Goal: Check status: Check status

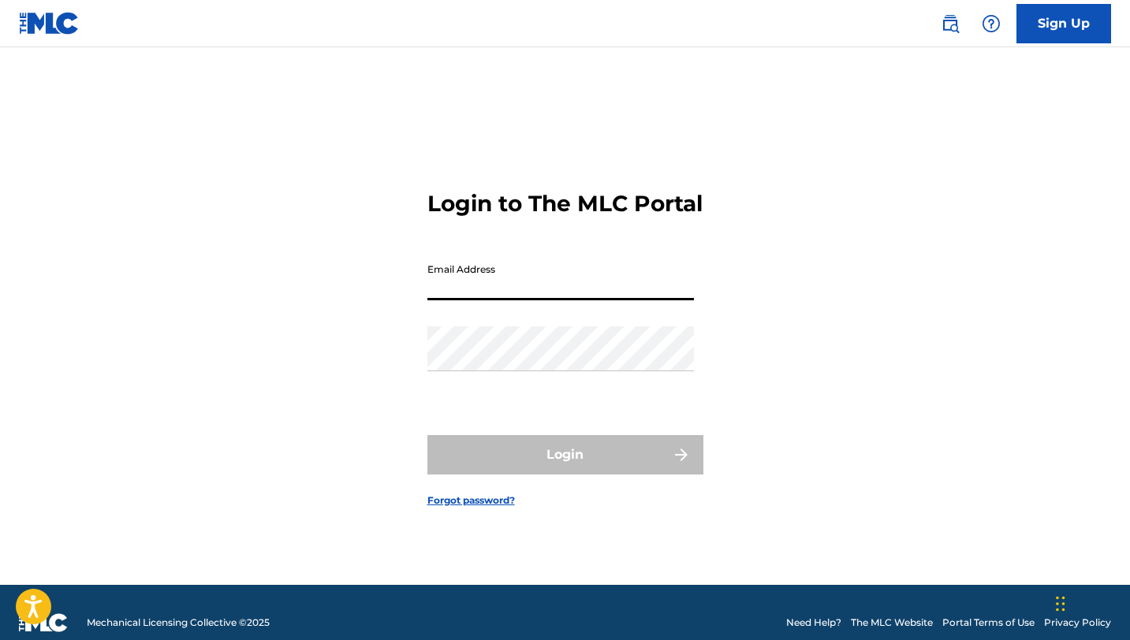
click at [452, 289] on input "Email Address" at bounding box center [560, 278] width 267 height 45
type input "[EMAIL_ADDRESS][DOMAIN_NAME]"
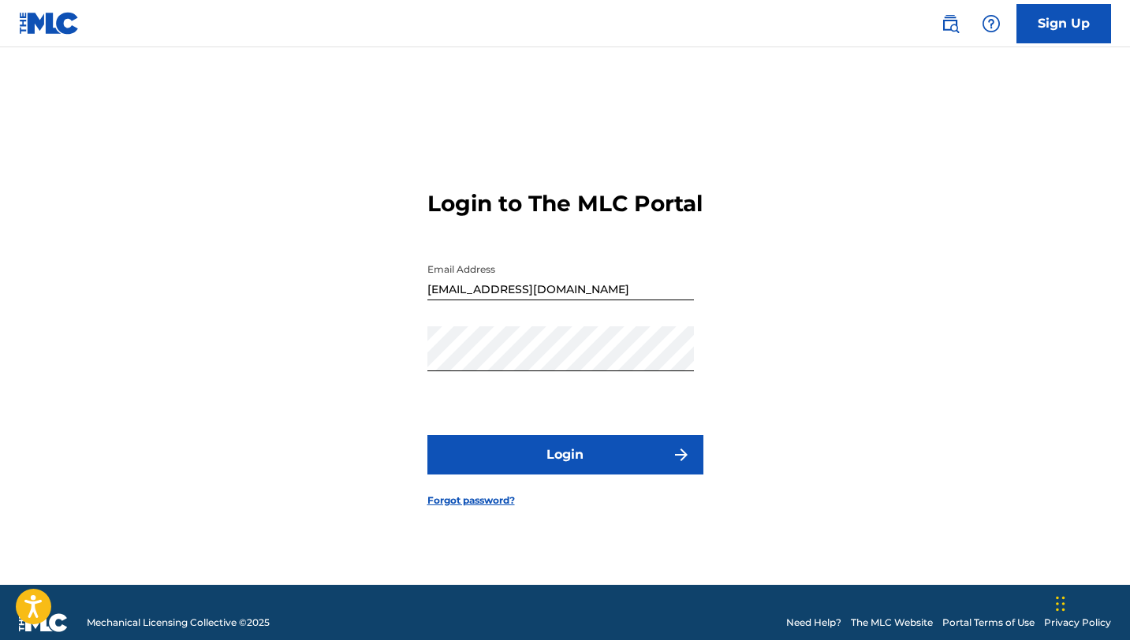
click at [595, 473] on button "Login" at bounding box center [565, 454] width 276 height 39
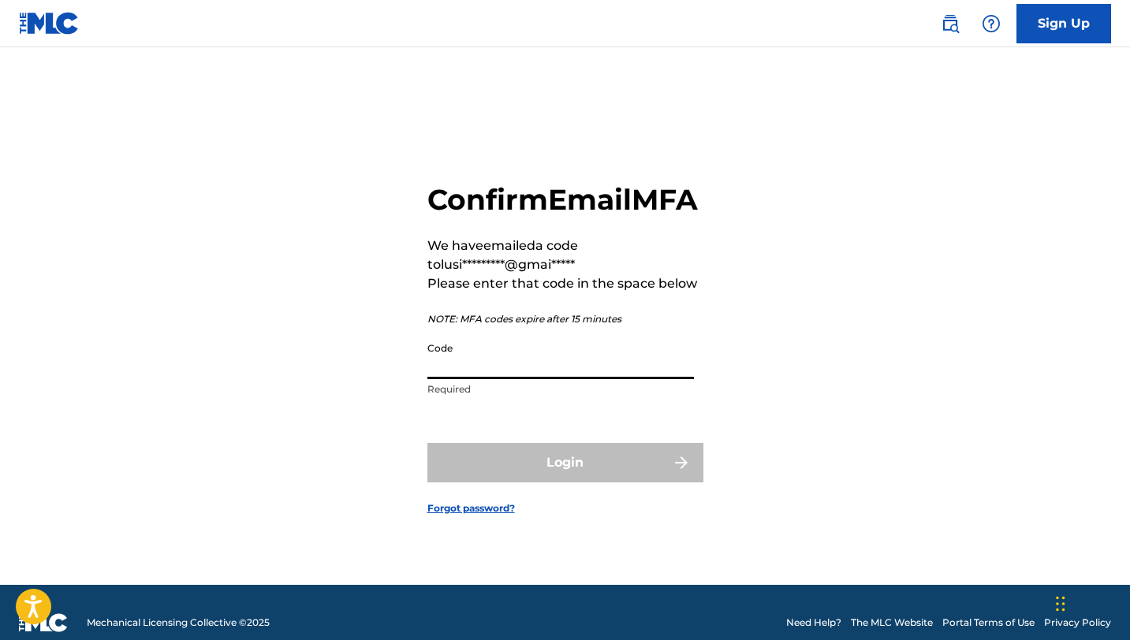
paste input "334696"
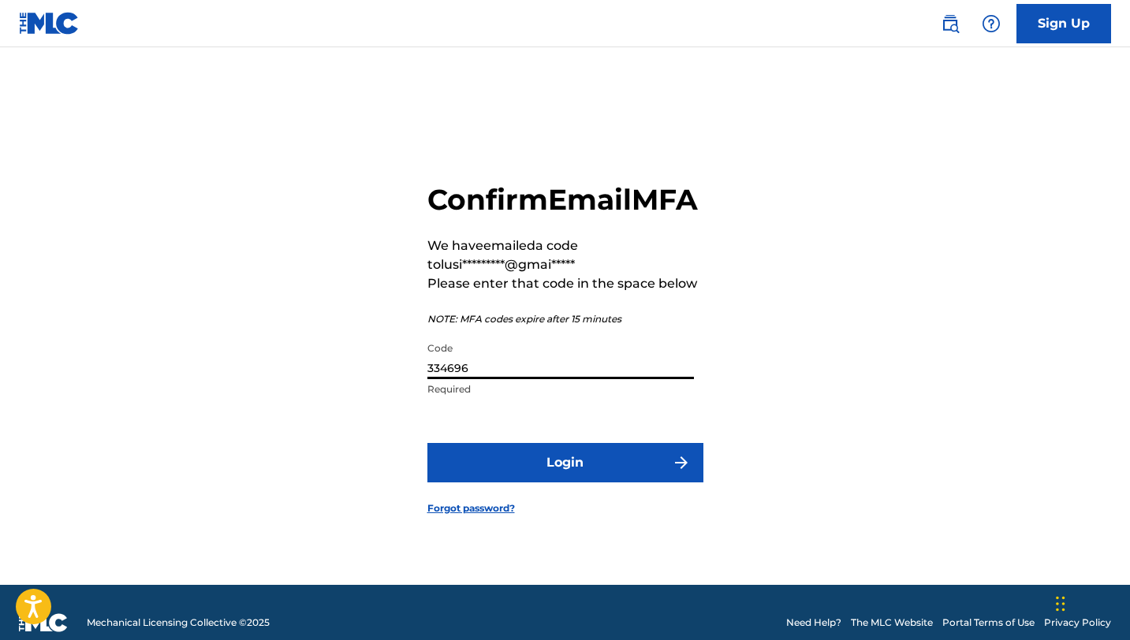
type input "334696"
click at [557, 471] on button "Login" at bounding box center [565, 462] width 276 height 39
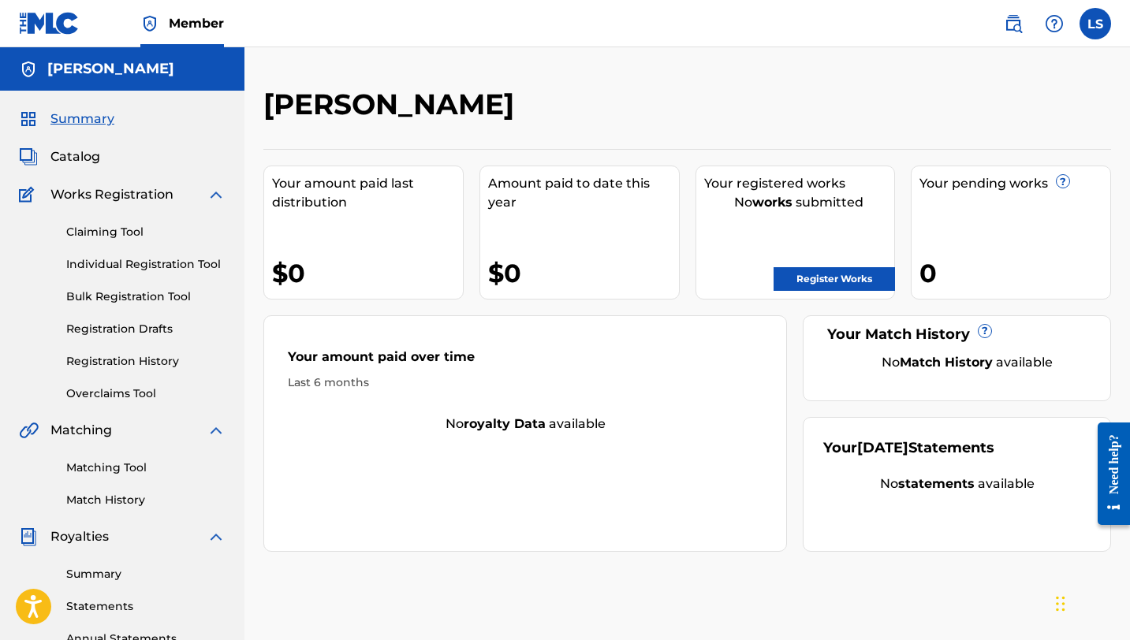
click at [125, 361] on link "Registration History" at bounding box center [145, 361] width 159 height 17
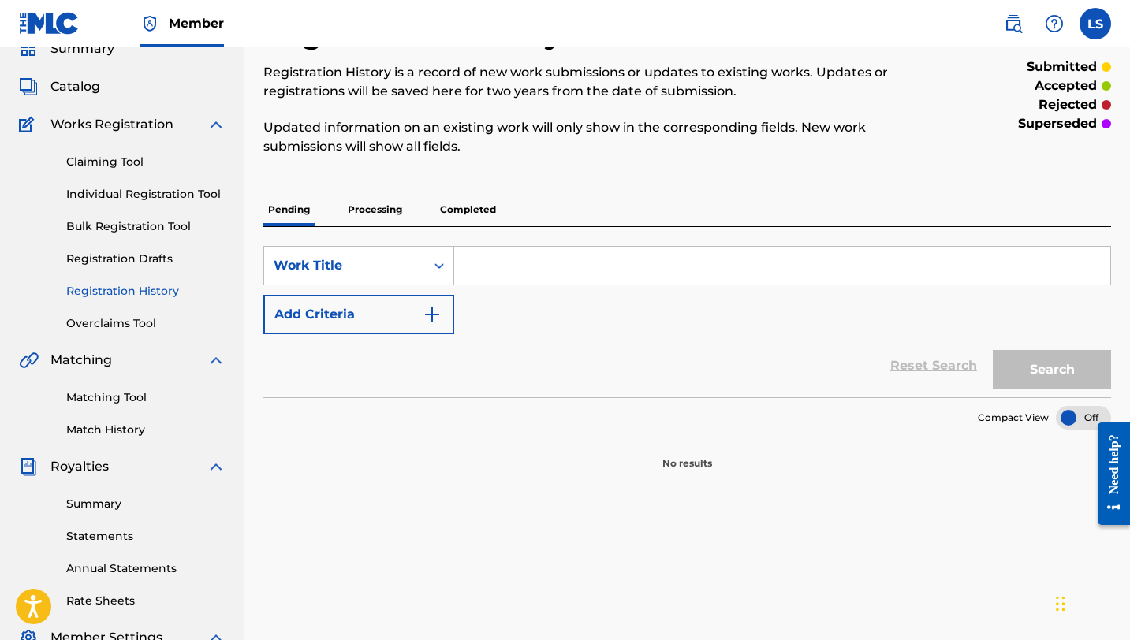
scroll to position [77, 0]
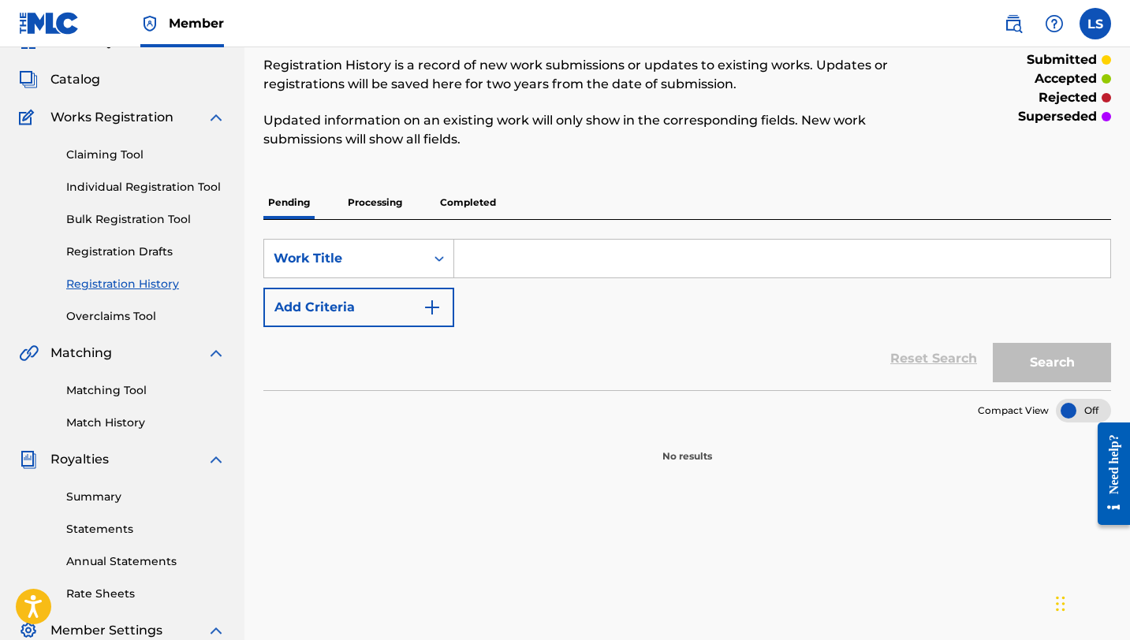
click at [99, 160] on link "Claiming Tool" at bounding box center [145, 155] width 159 height 17
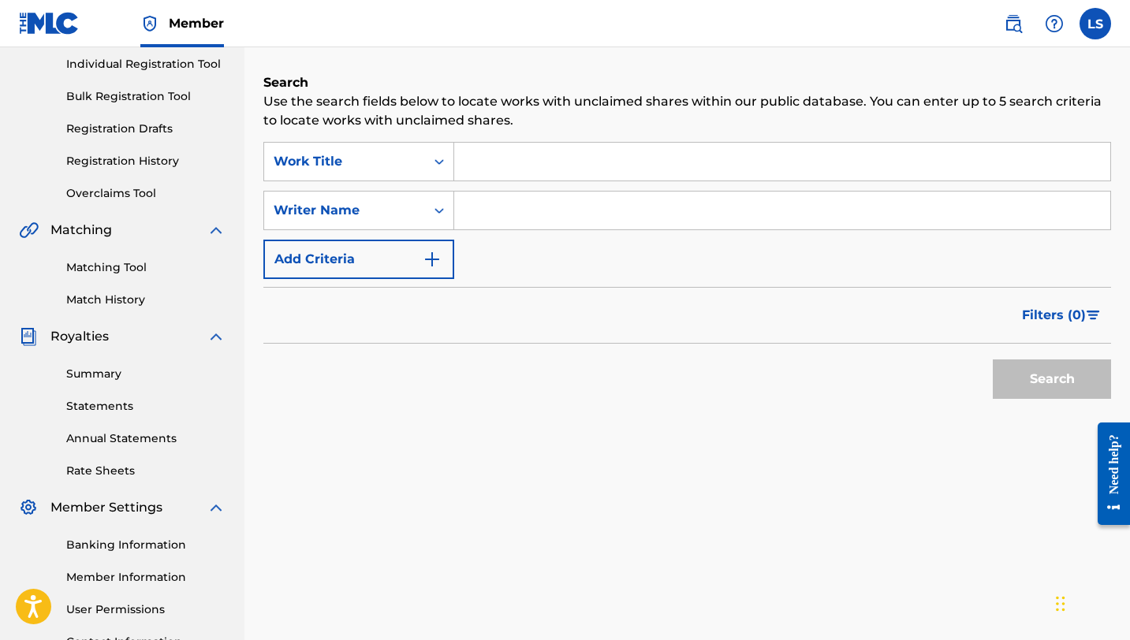
scroll to position [201, 0]
click at [112, 161] on link "Registration History" at bounding box center [145, 160] width 159 height 17
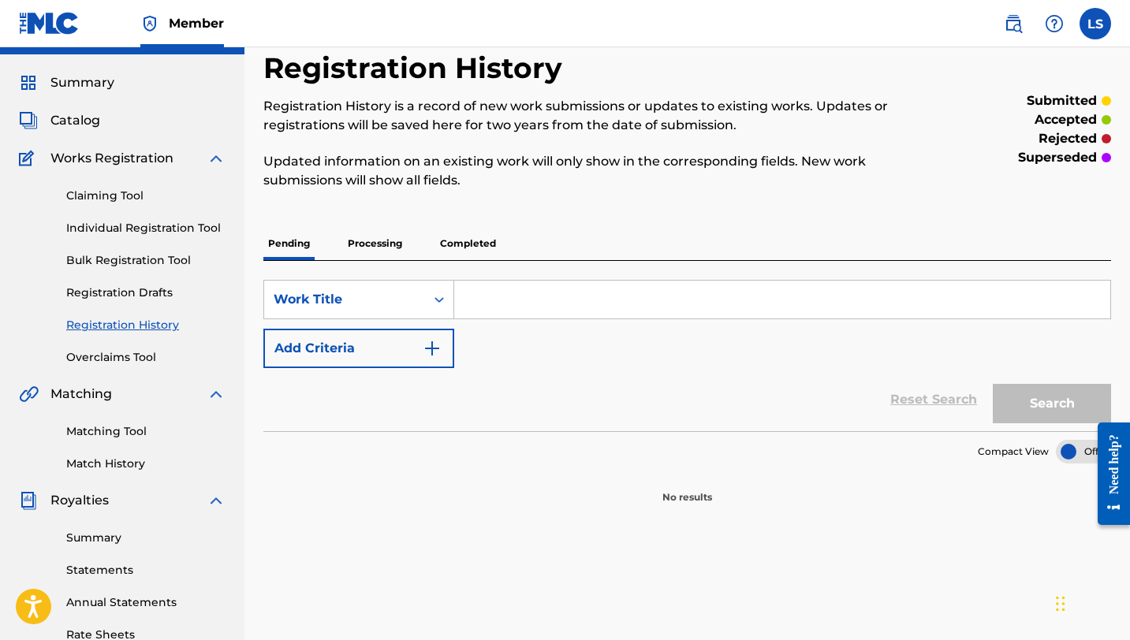
scroll to position [35, 0]
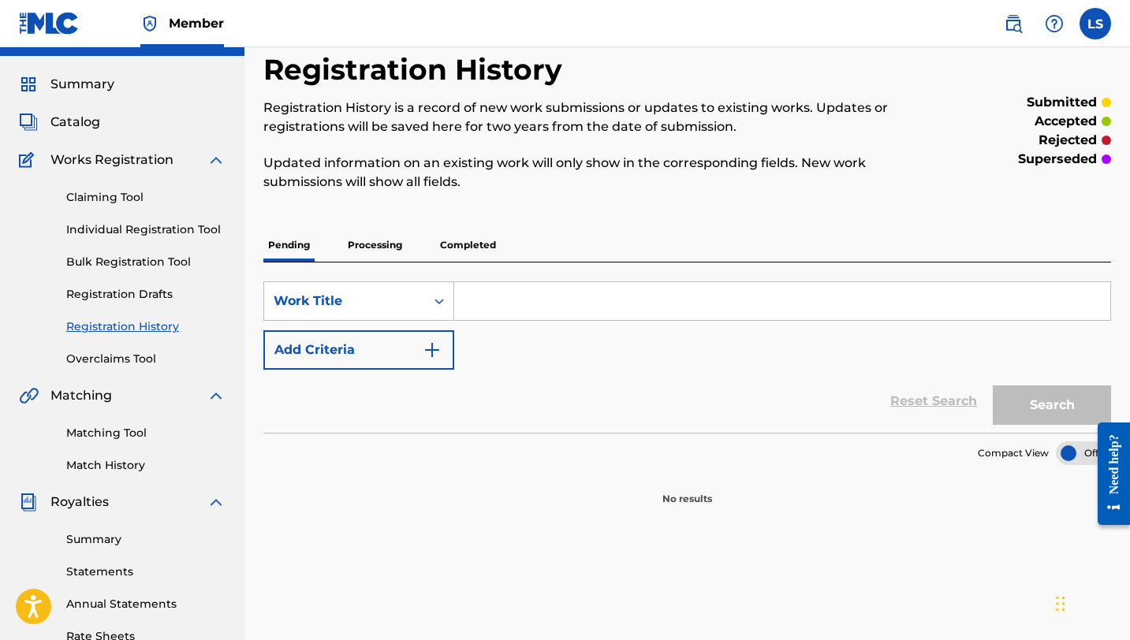
click at [354, 242] on p "Processing" at bounding box center [375, 245] width 64 height 33
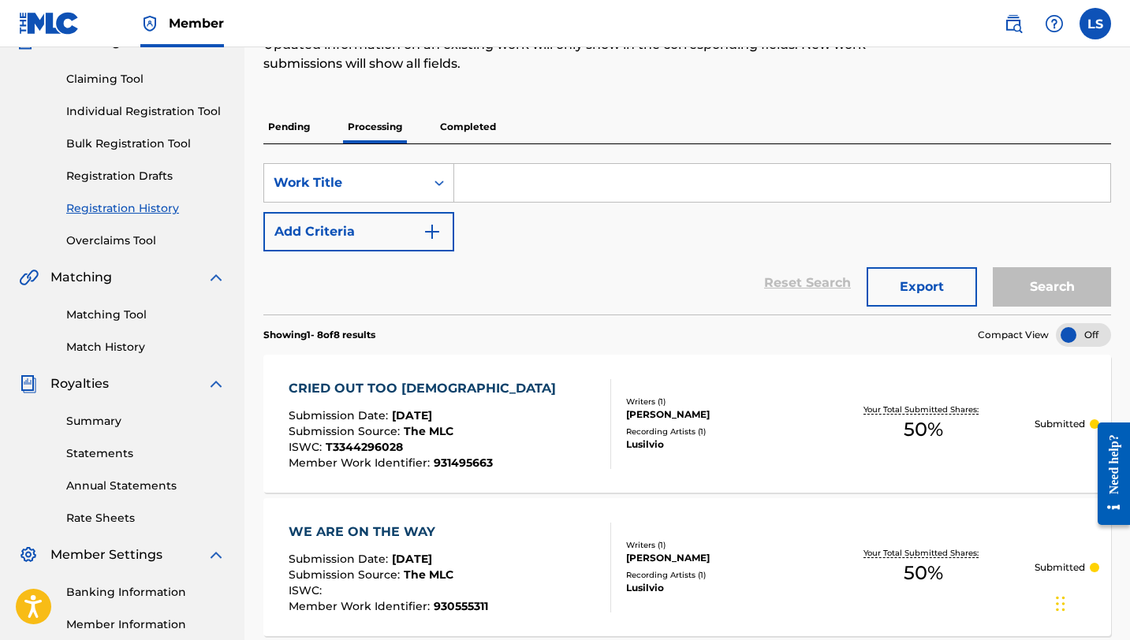
scroll to position [151, 0]
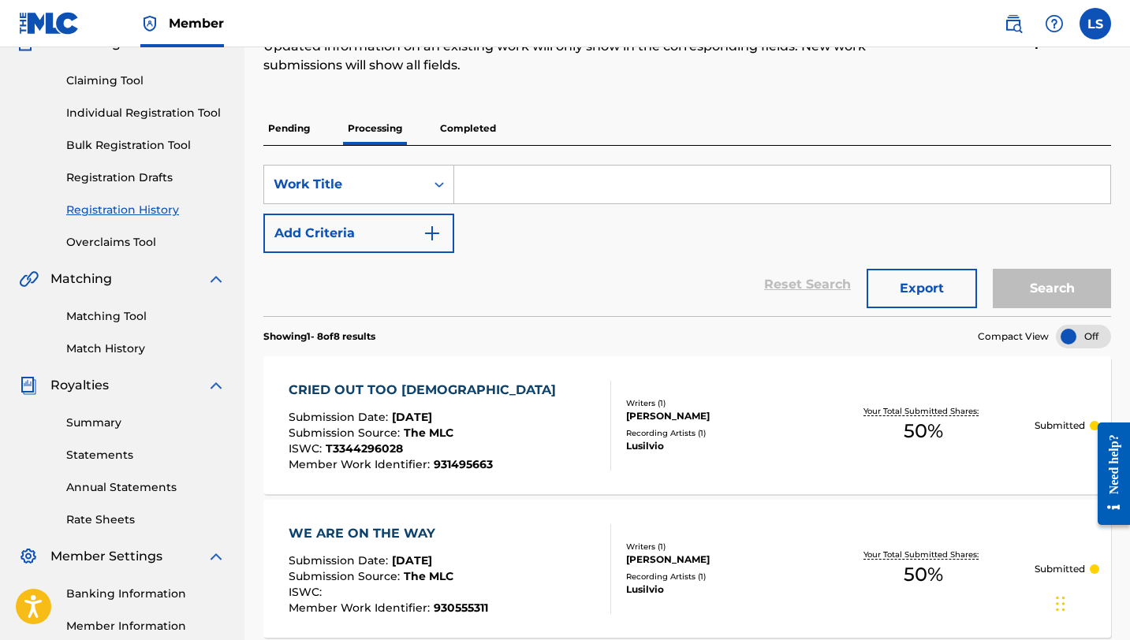
click at [470, 128] on p "Completed" at bounding box center [467, 128] width 65 height 33
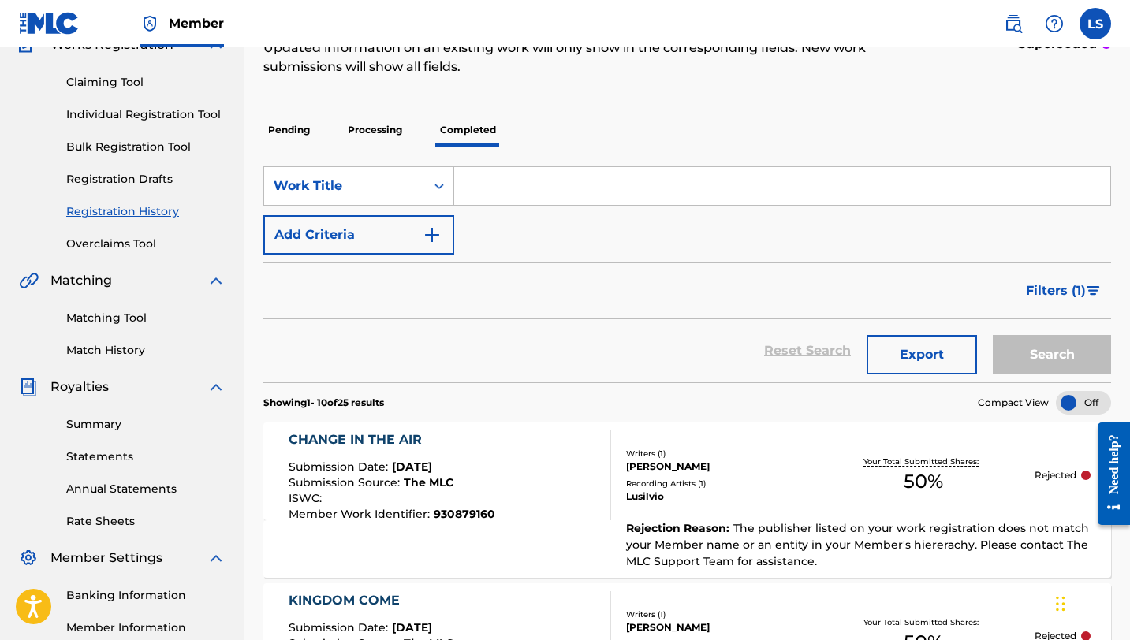
scroll to position [154, 0]
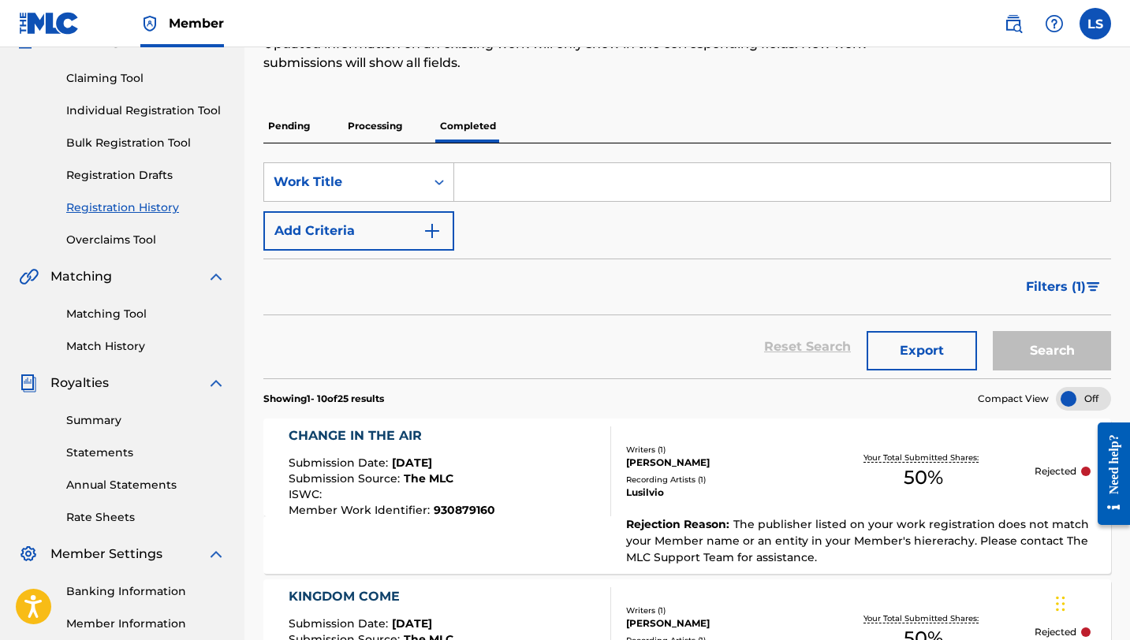
click at [292, 127] on p "Pending" at bounding box center [288, 126] width 51 height 33
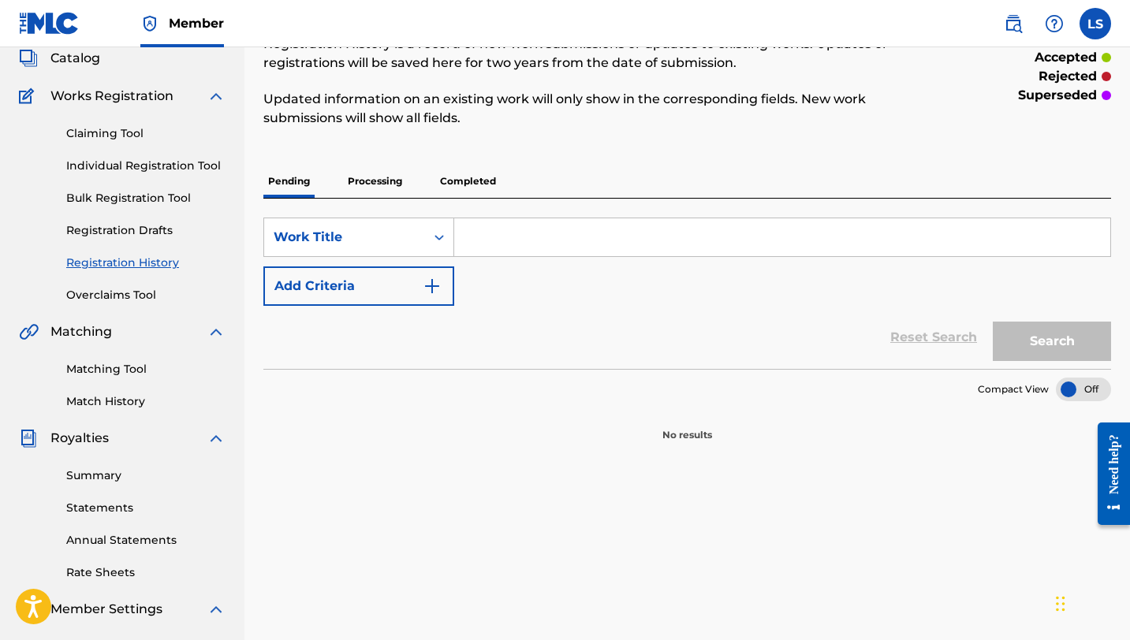
scroll to position [81, 0]
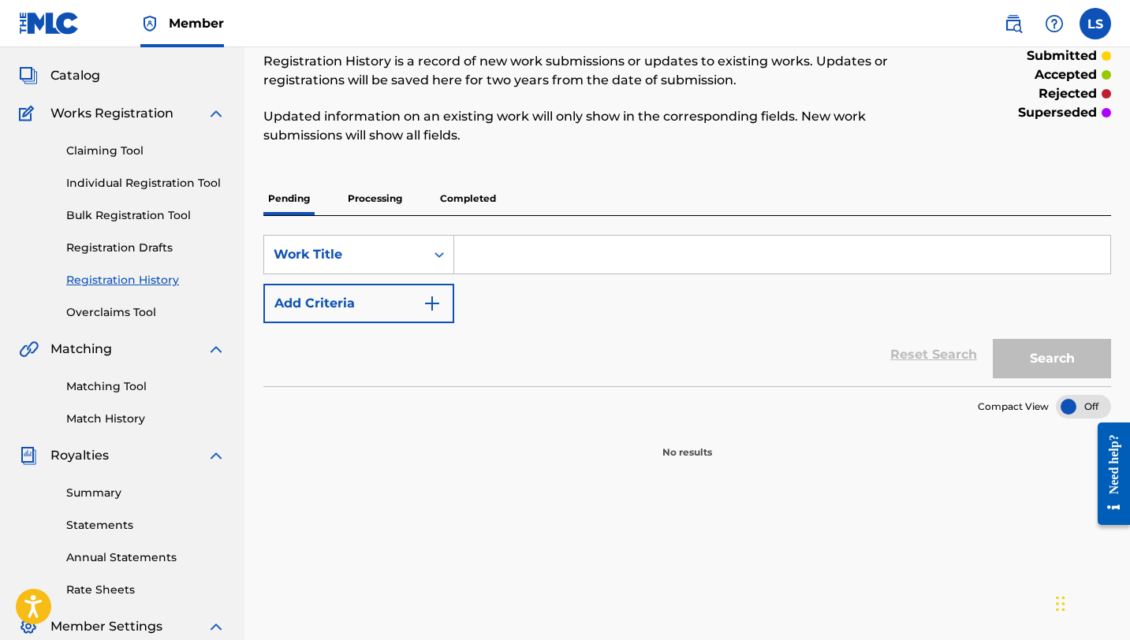
click at [383, 197] on p "Processing" at bounding box center [375, 198] width 64 height 33
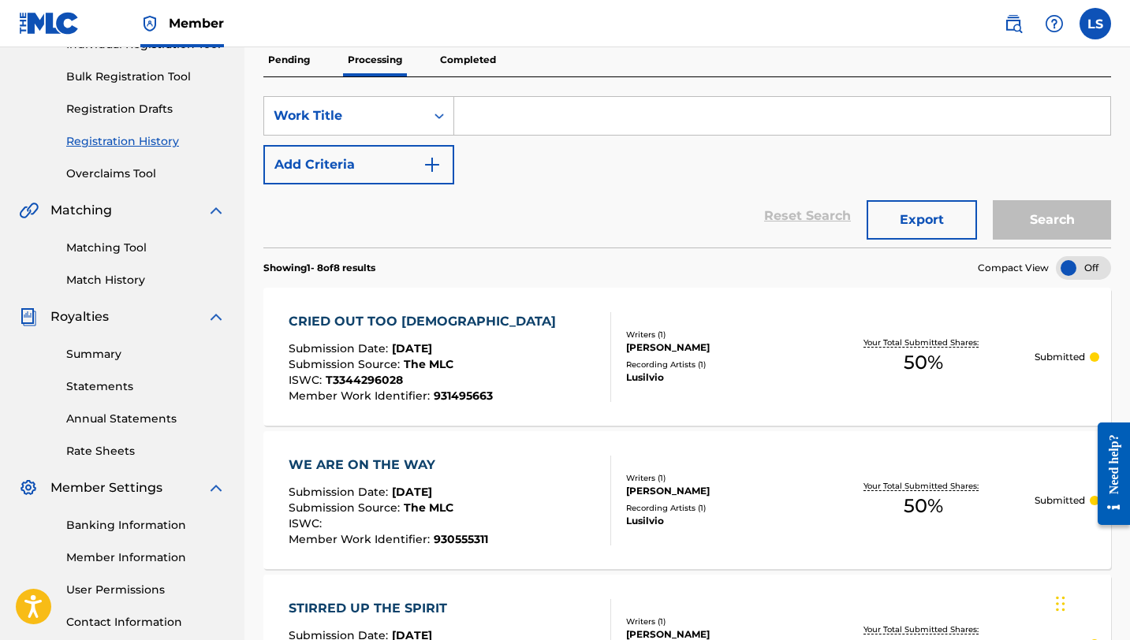
scroll to position [210, 0]
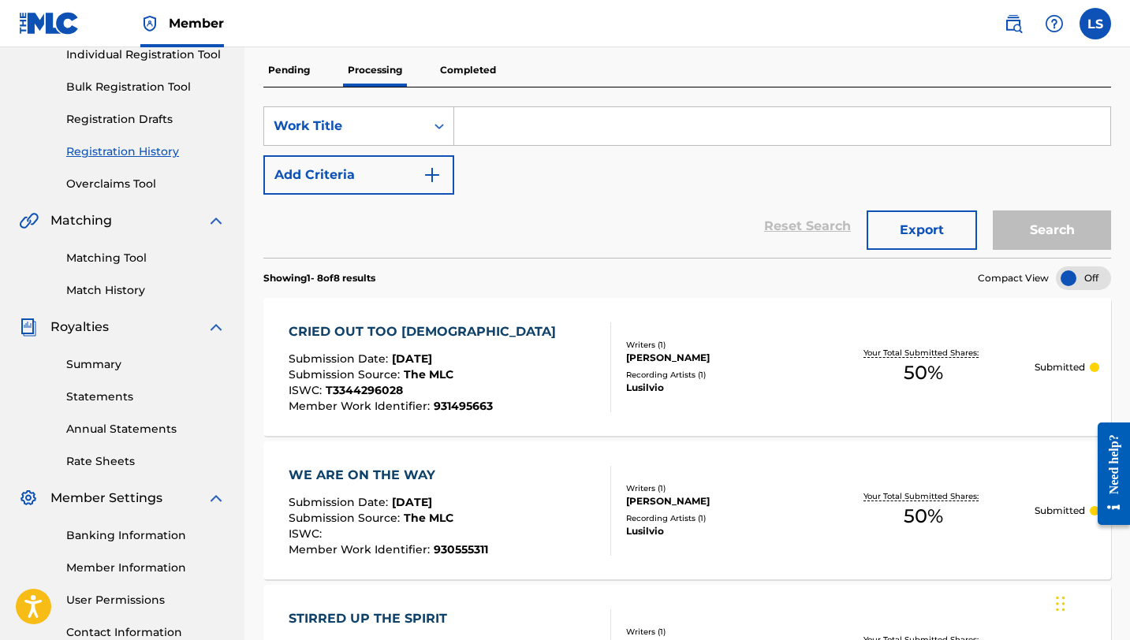
click at [477, 63] on p "Completed" at bounding box center [467, 70] width 65 height 33
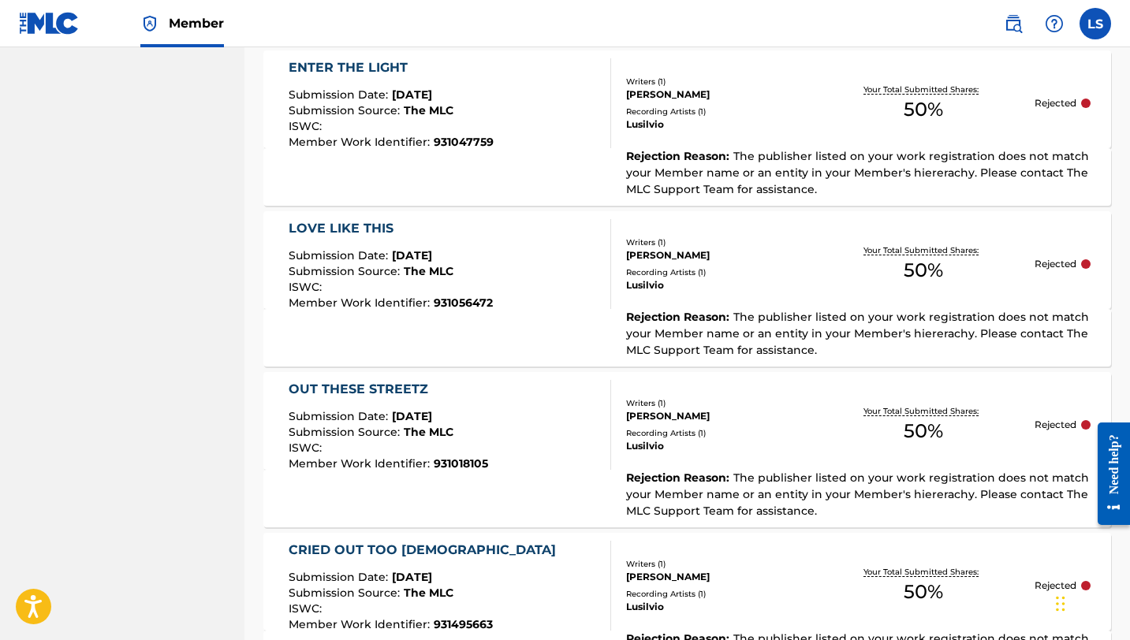
scroll to position [1718, 0]
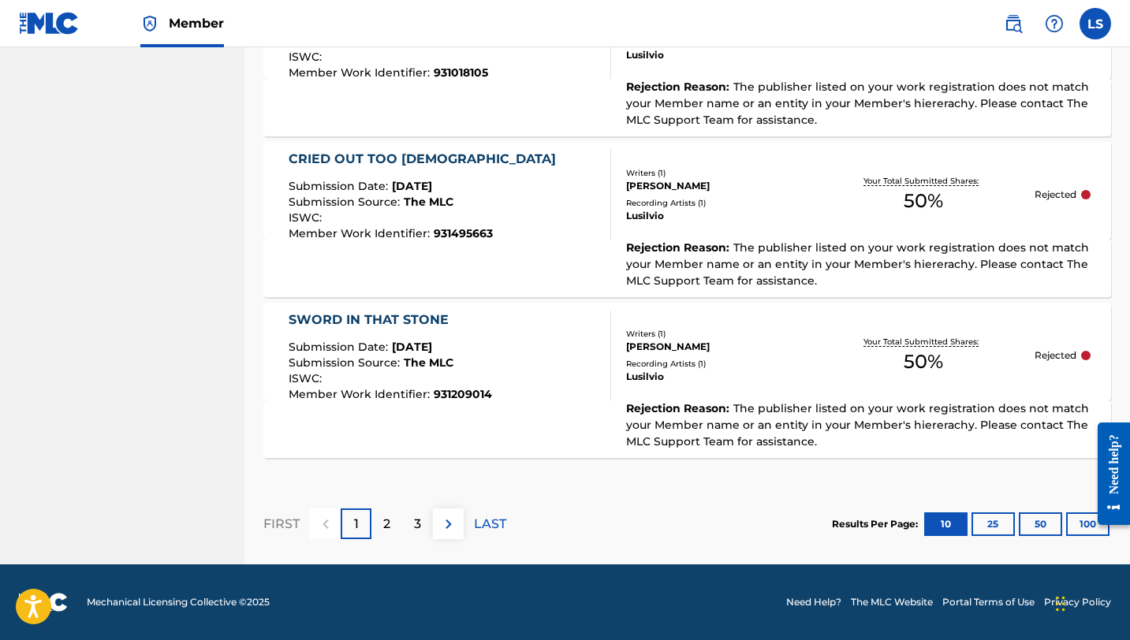
click at [1076, 524] on button "100" at bounding box center [1087, 525] width 43 height 24
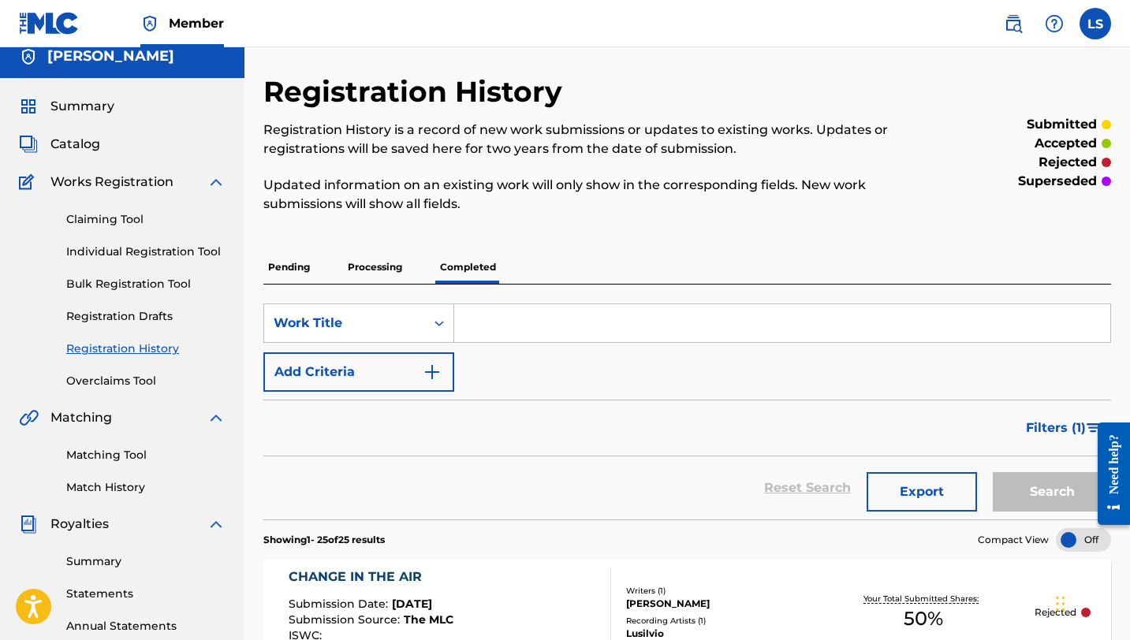
scroll to position [0, 0]
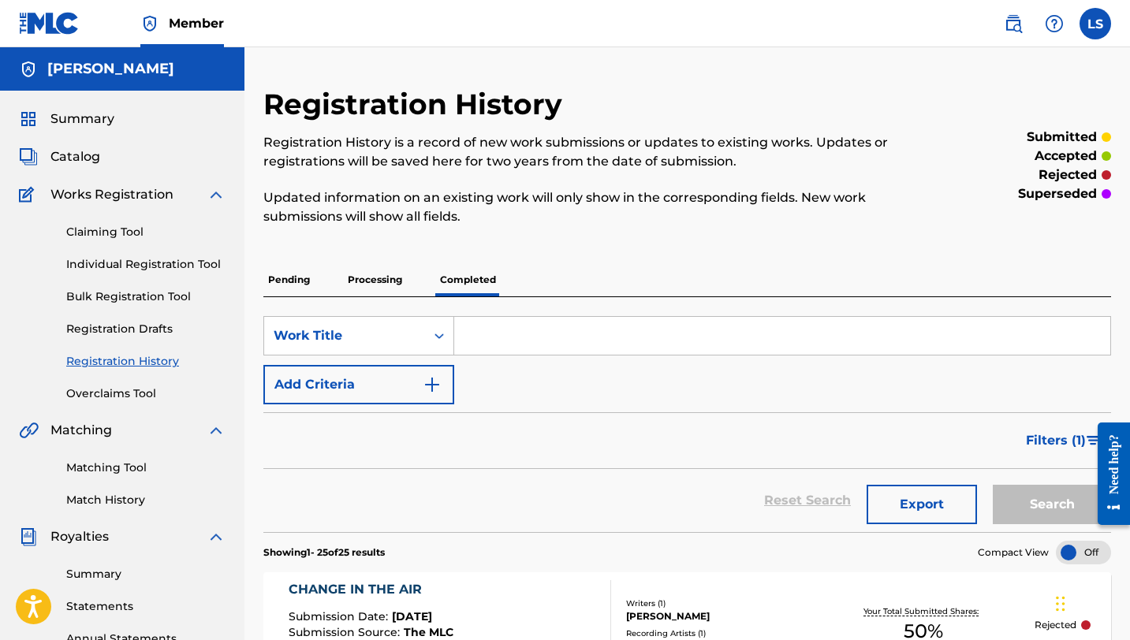
click at [377, 281] on p "Processing" at bounding box center [375, 279] width 64 height 33
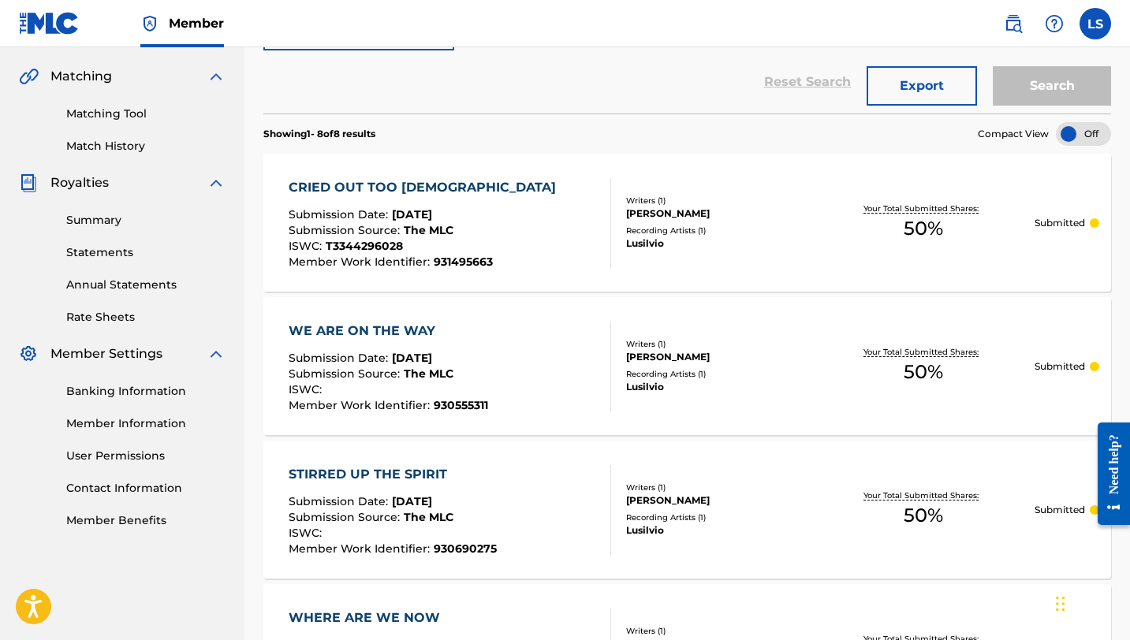
scroll to position [355, 0]
click at [359, 174] on div "CRIED OUT TOO GOD Submission Date : Aug 20, 2025 Submission Source : The MLC IS…" at bounding box center [687, 222] width 848 height 138
